Goal: Find specific page/section: Find specific page/section

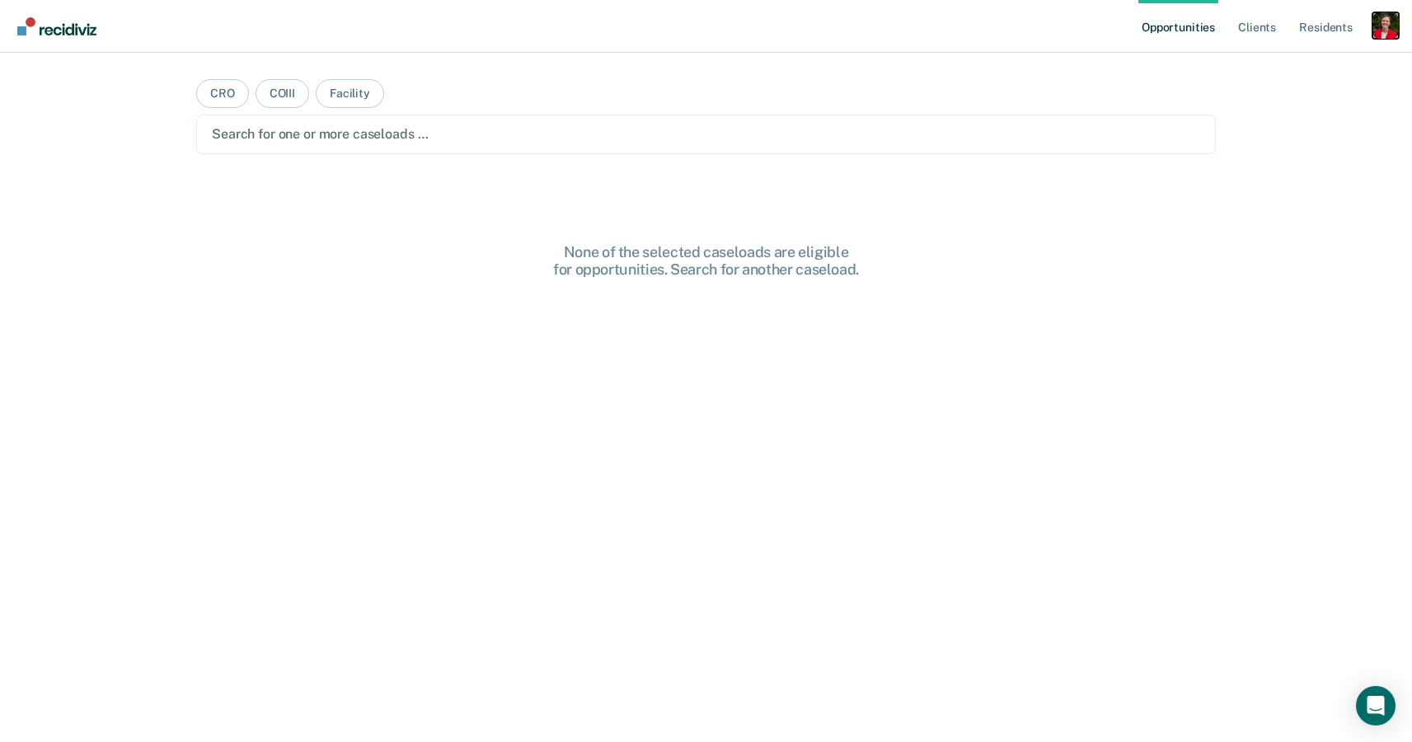
click at [1385, 26] on div "Profile dropdown button" at bounding box center [1385, 25] width 26 height 26
click at [1264, 62] on link "Profile" at bounding box center [1319, 67] width 133 height 14
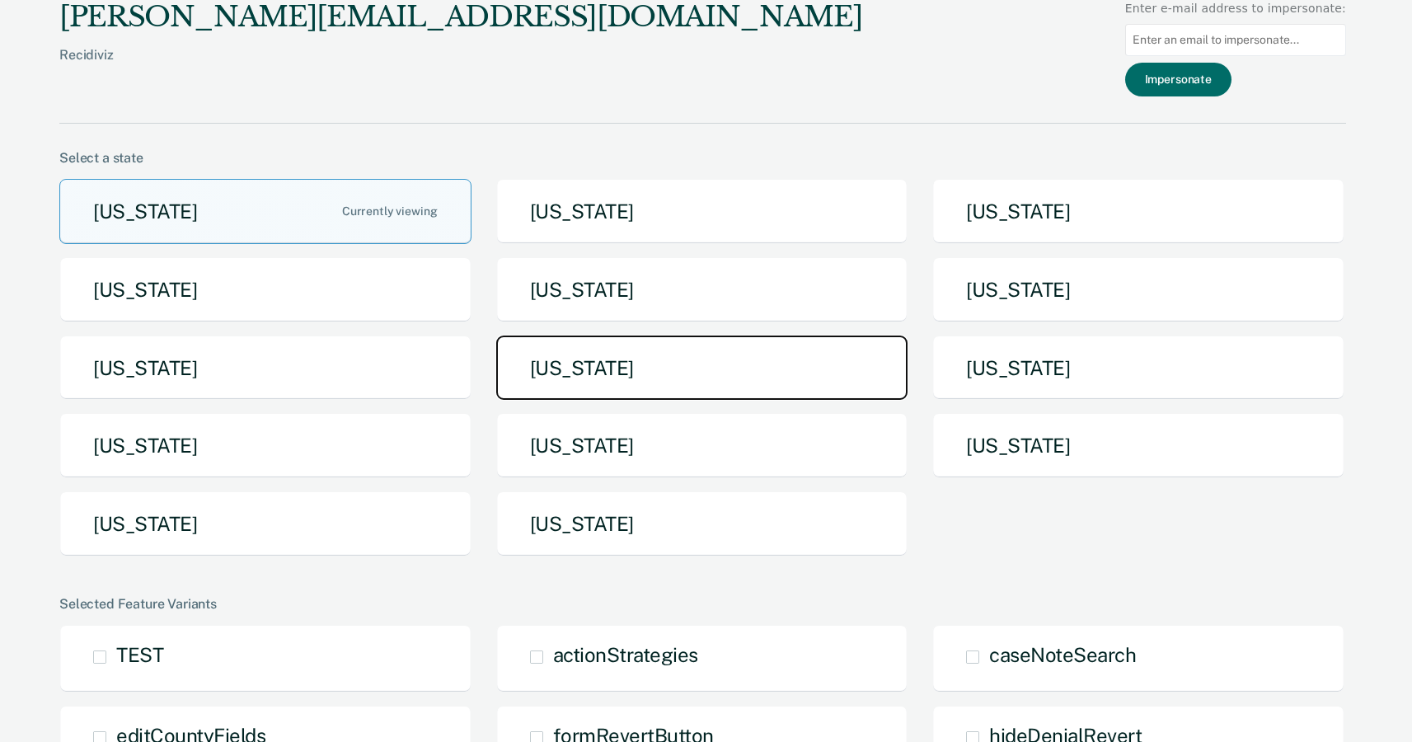
click at [706, 380] on button "[US_STATE]" at bounding box center [702, 367] width 412 height 65
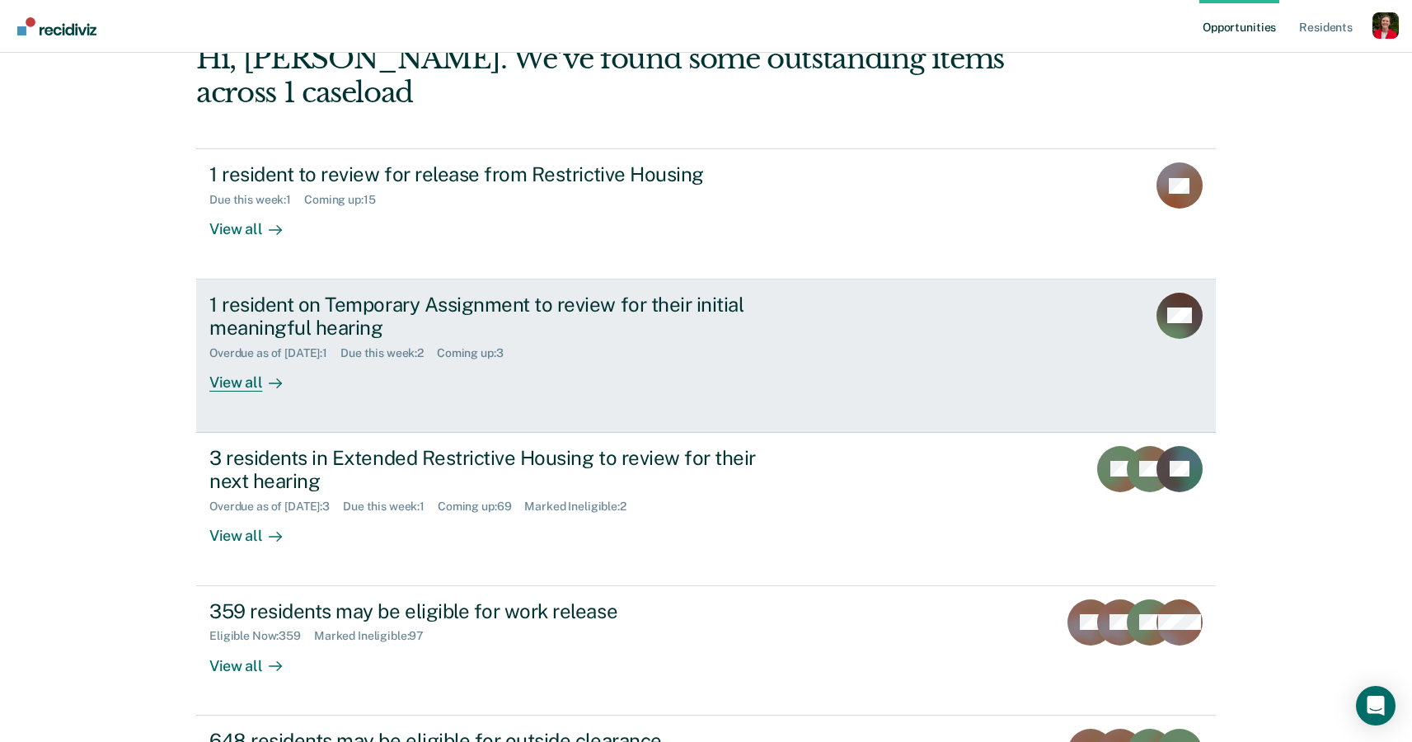
scroll to position [301, 0]
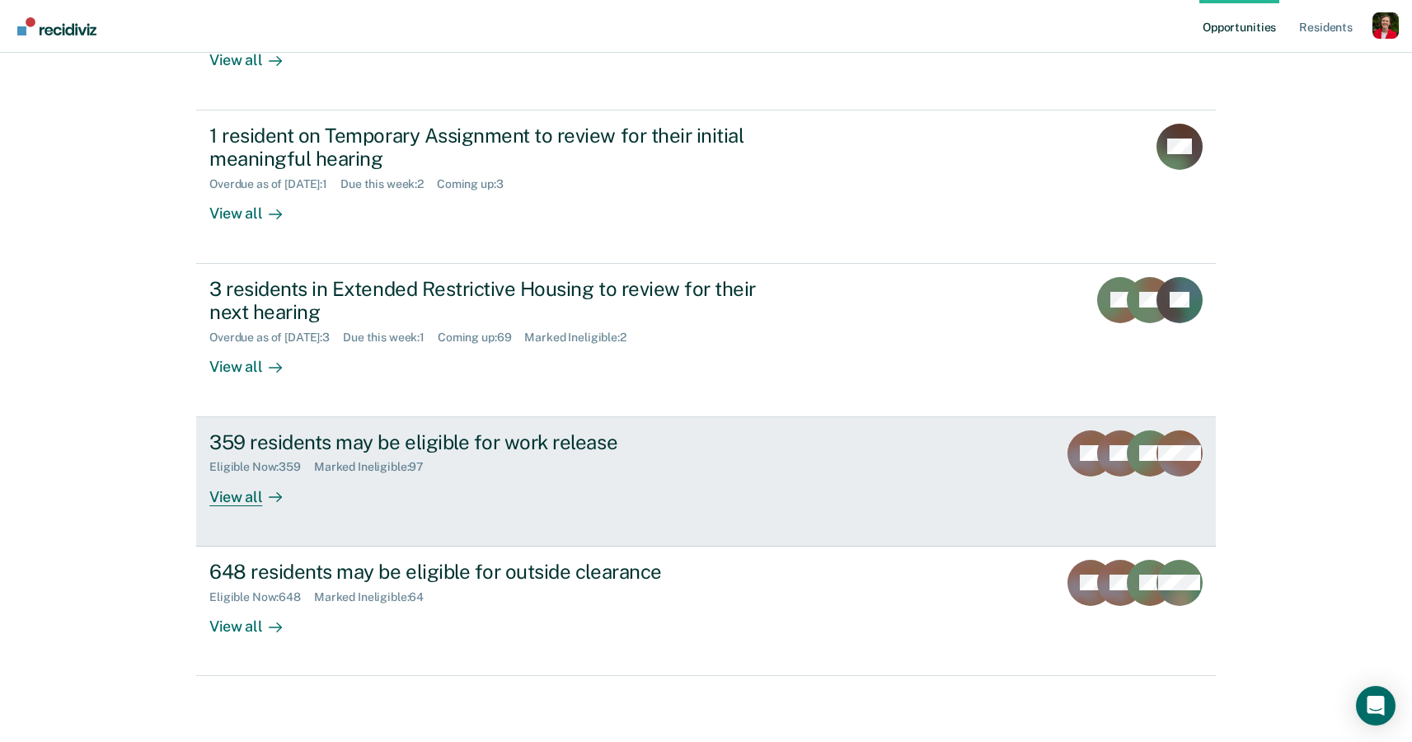
click at [371, 500] on div "359 residents may be eligible for work release Eligible Now : 359 Marked Inelig…" at bounding box center [518, 468] width 618 height 76
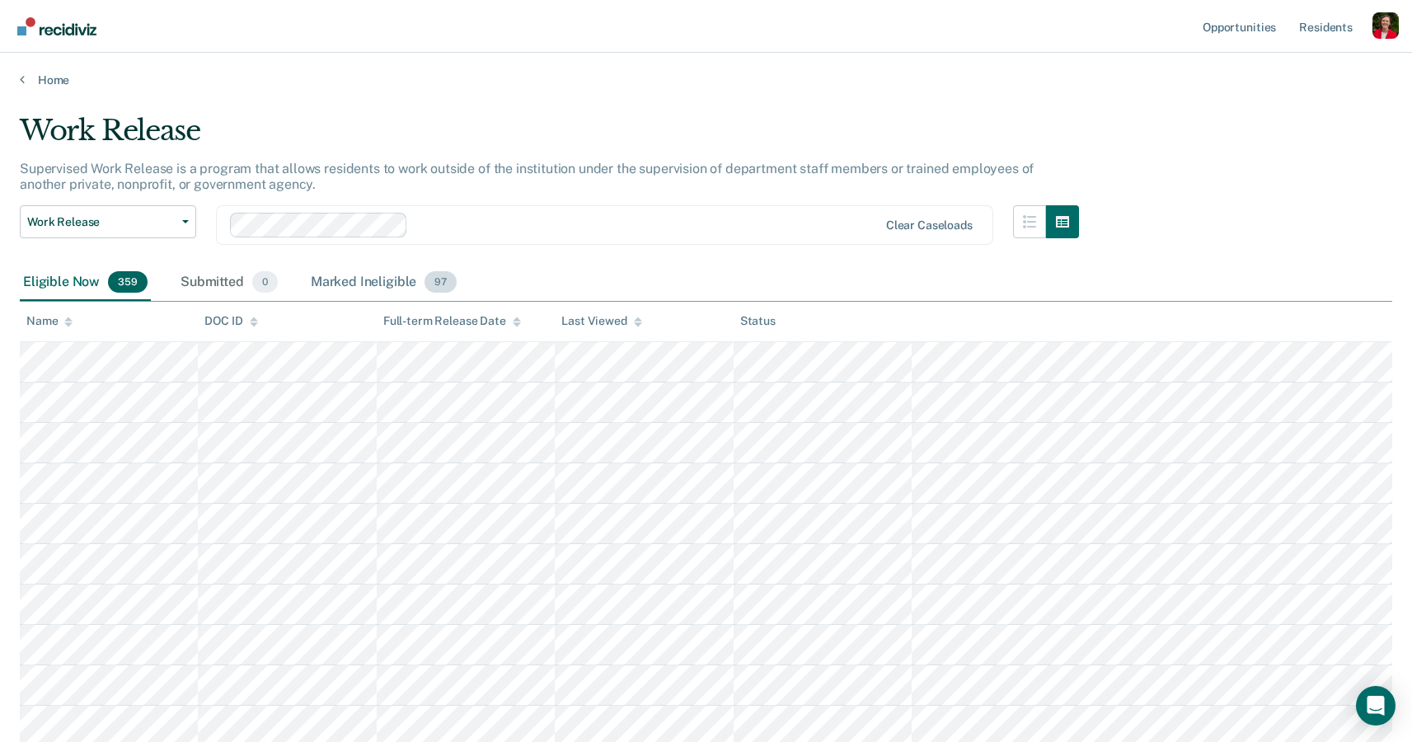
click at [373, 277] on div "Marked Ineligible 97" at bounding box center [383, 283] width 152 height 36
click at [254, 321] on icon at bounding box center [254, 322] width 8 height 11
click at [253, 326] on icon at bounding box center [254, 324] width 8 height 4
click at [228, 323] on div "DOC ID" at bounding box center [230, 321] width 53 height 14
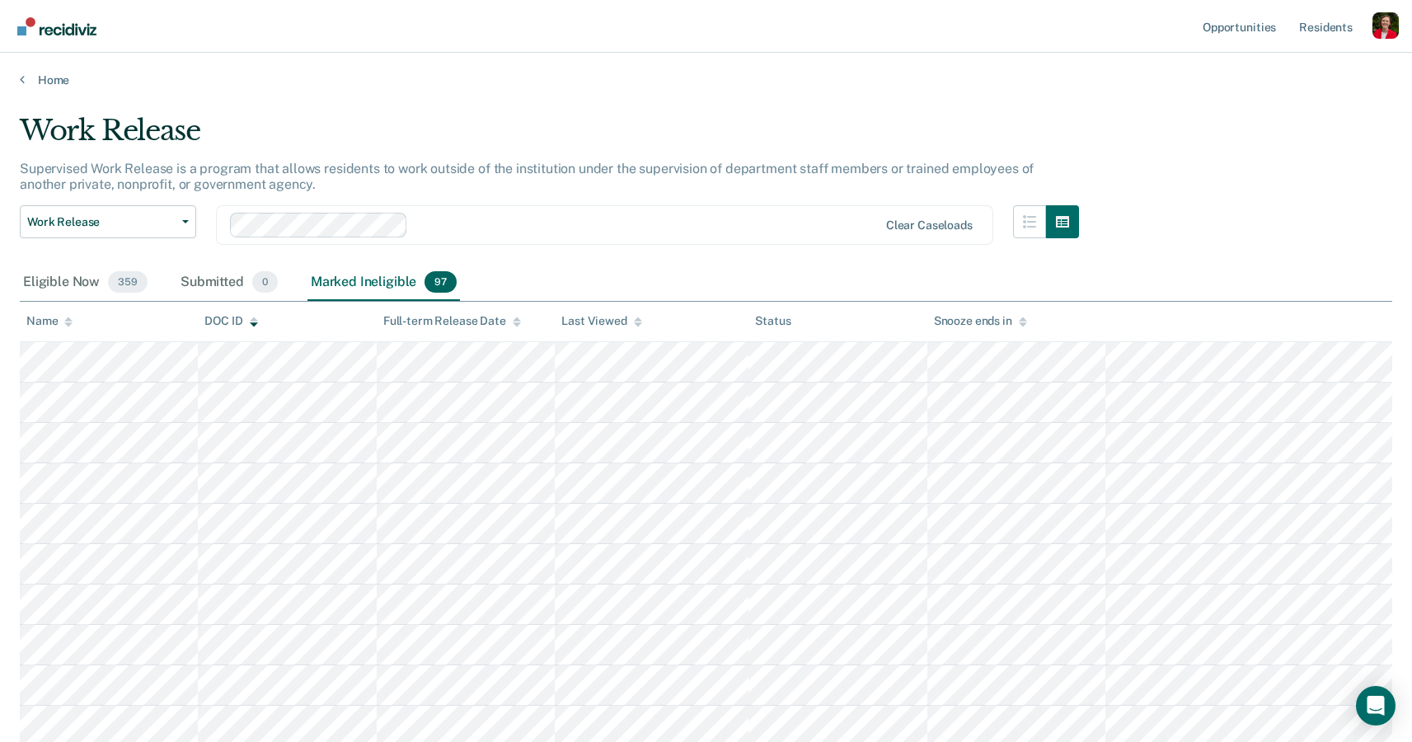
click at [228, 323] on div "DOC ID" at bounding box center [230, 321] width 53 height 14
click at [219, 321] on div "DOC ID" at bounding box center [230, 321] width 53 height 14
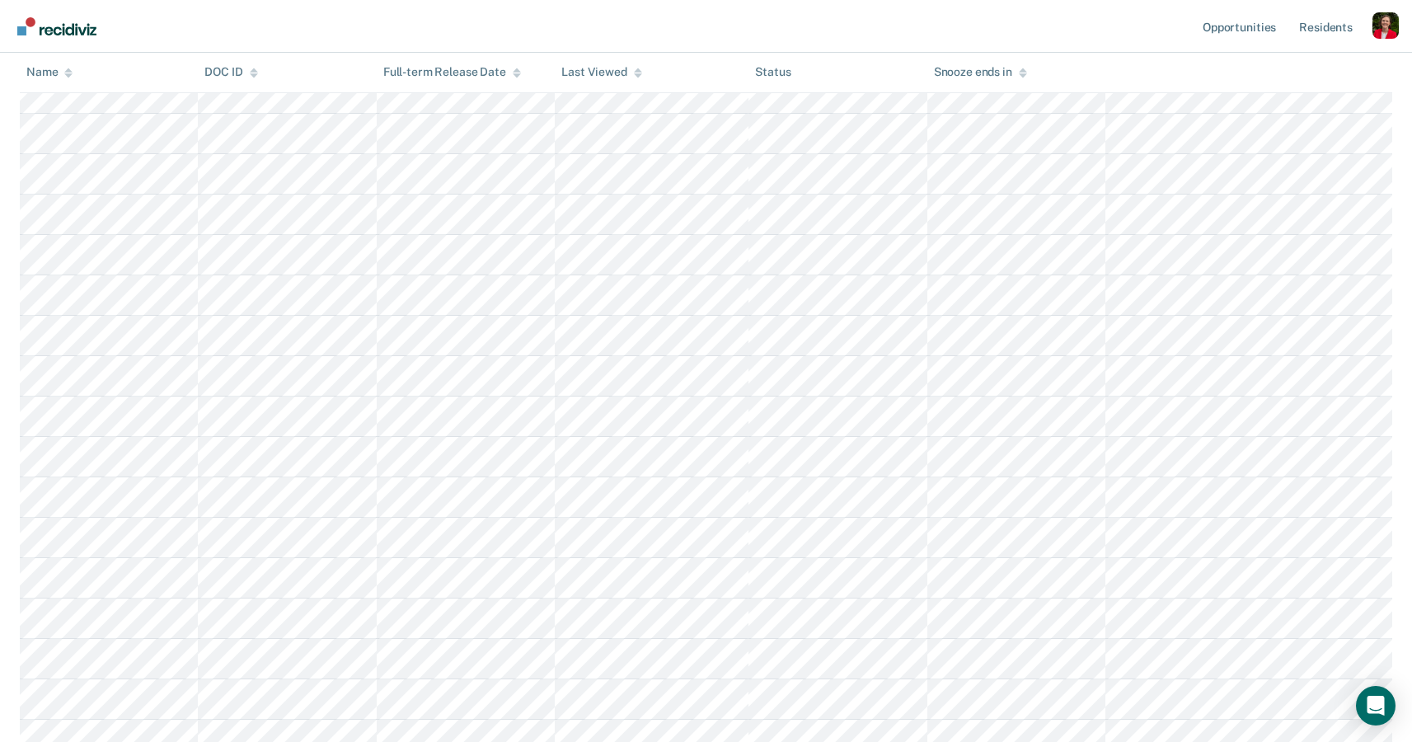
scroll to position [125, 0]
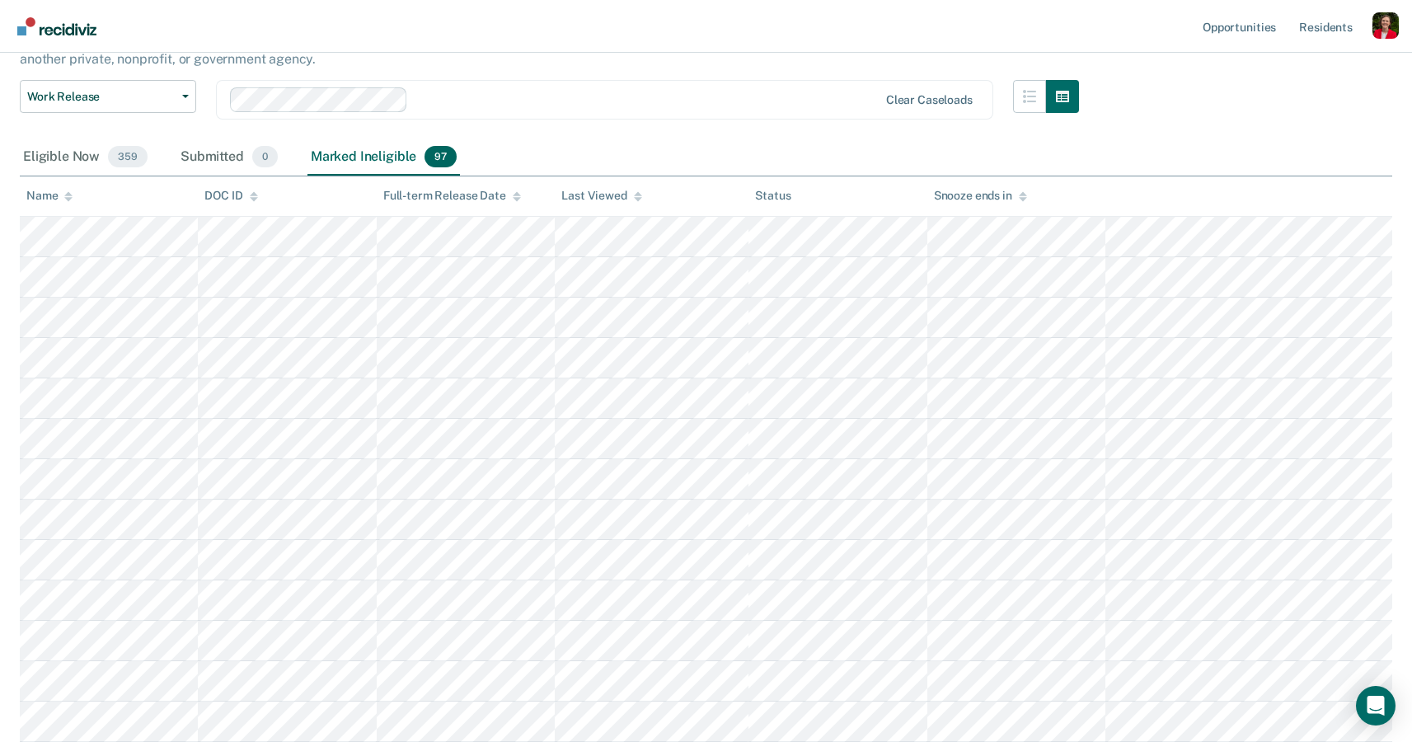
click at [211, 191] on div "DOC ID" at bounding box center [230, 196] width 53 height 14
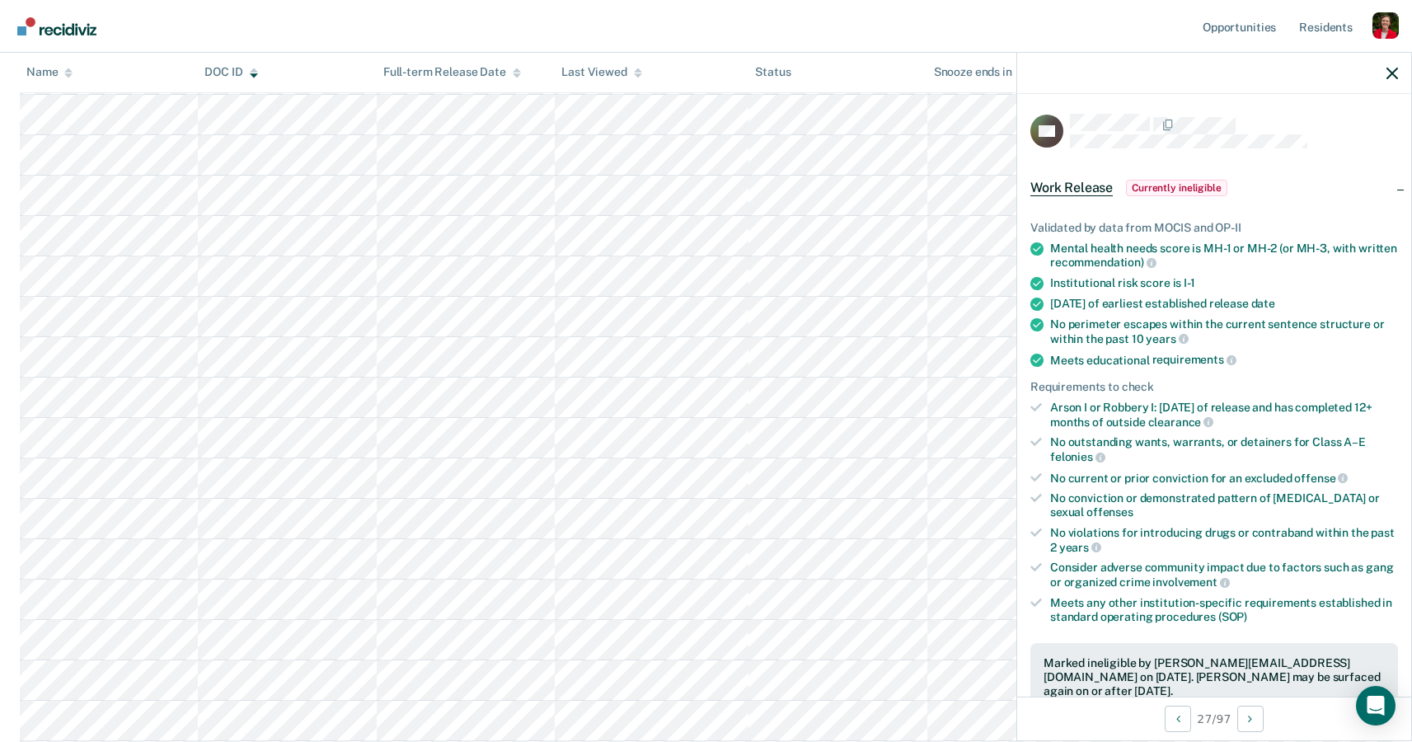
scroll to position [1052, 0]
